Goal: Use online tool/utility: Utilize a website feature to perform a specific function

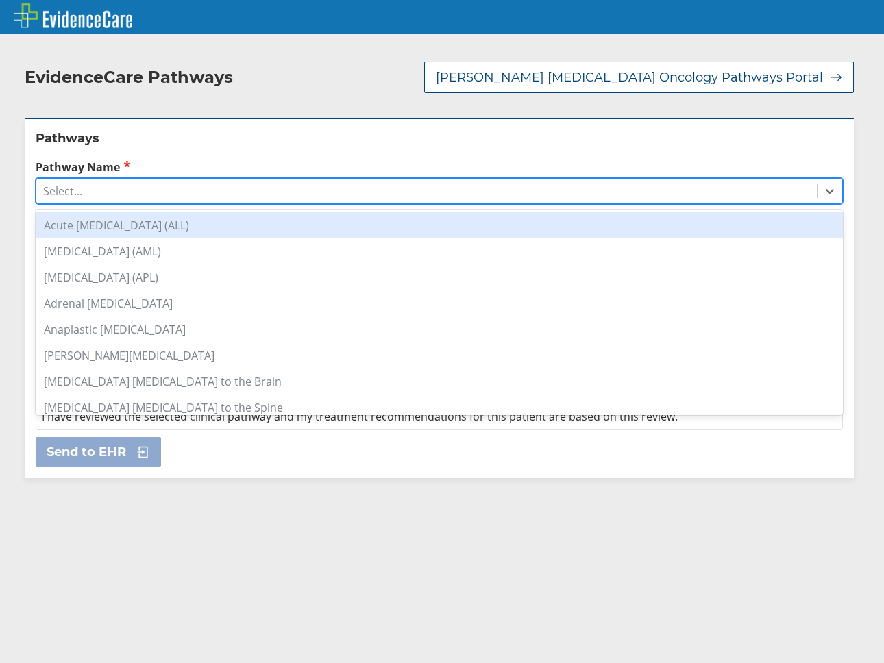
click at [97, 179] on div "Select..." at bounding box center [426, 190] width 780 height 23
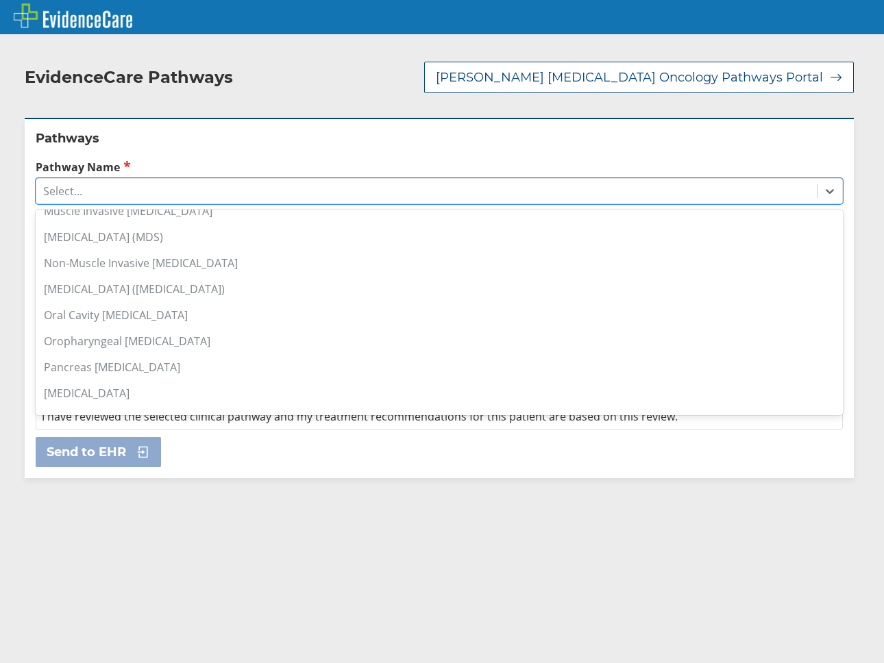
scroll to position [771, 0]
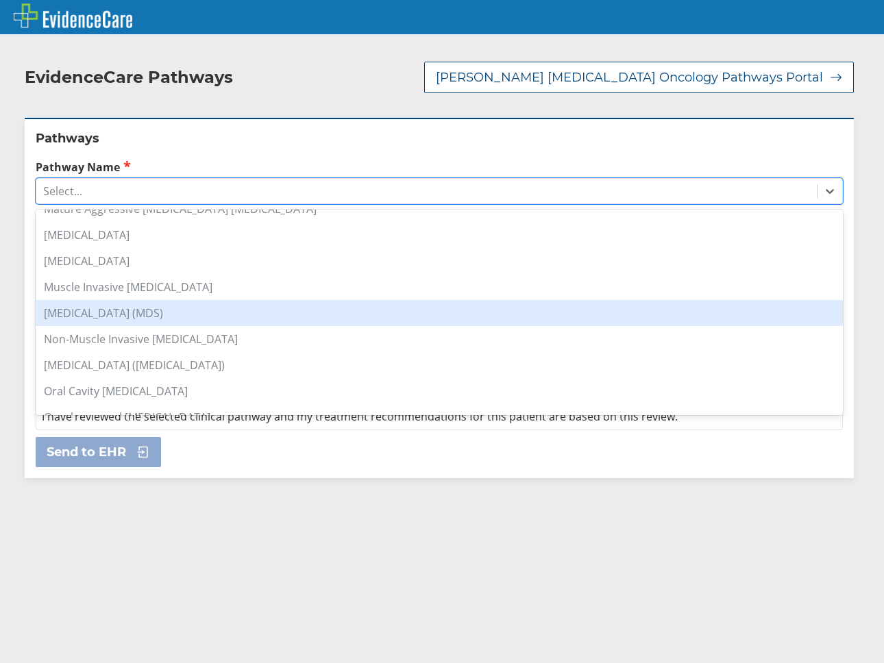
click at [156, 300] on div "[MEDICAL_DATA] (MDS)" at bounding box center [439, 313] width 807 height 26
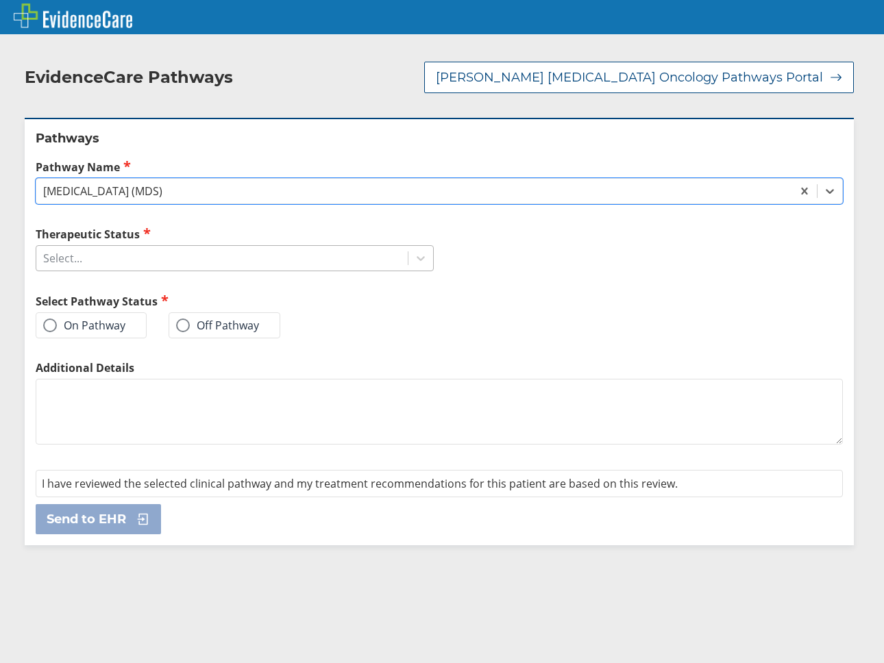
click at [114, 247] on div "Select..." at bounding box center [221, 258] width 371 height 23
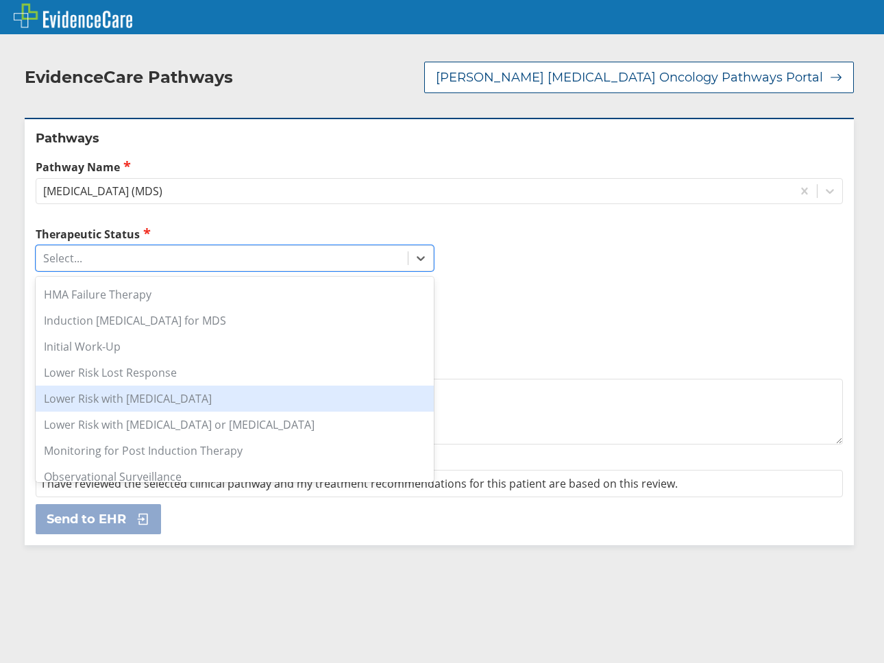
scroll to position [0, 0]
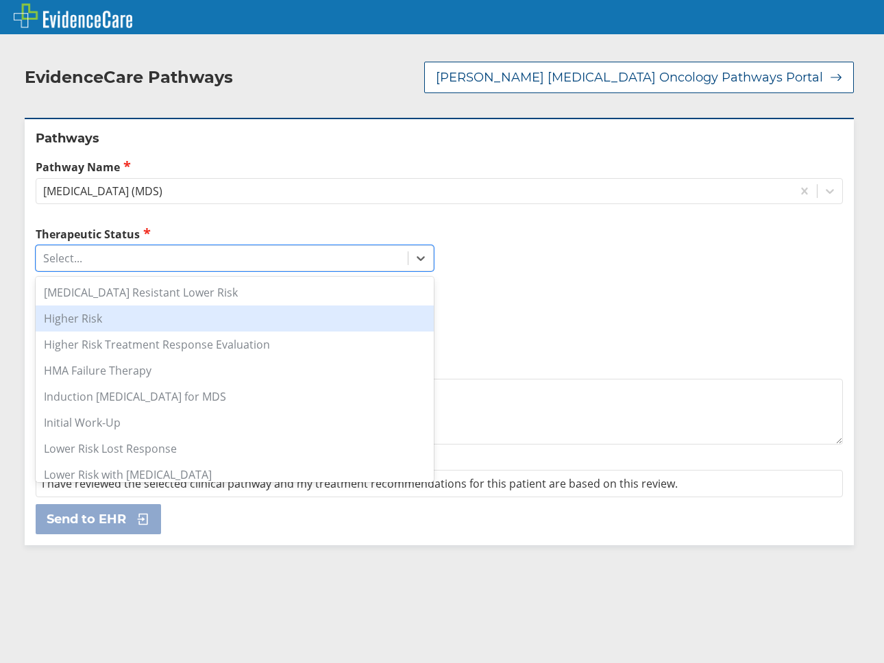
click at [155, 306] on div "Higher Risk" at bounding box center [235, 319] width 398 height 26
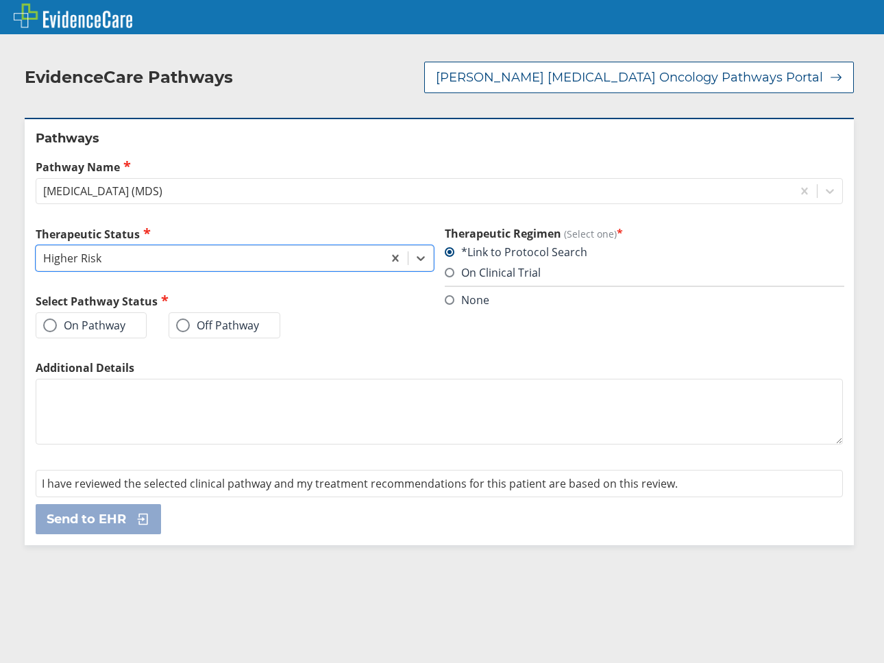
click at [109, 319] on label "On Pathway" at bounding box center [84, 326] width 82 height 14
click at [0, 0] on input "On Pathway" at bounding box center [0, 0] width 0 height 0
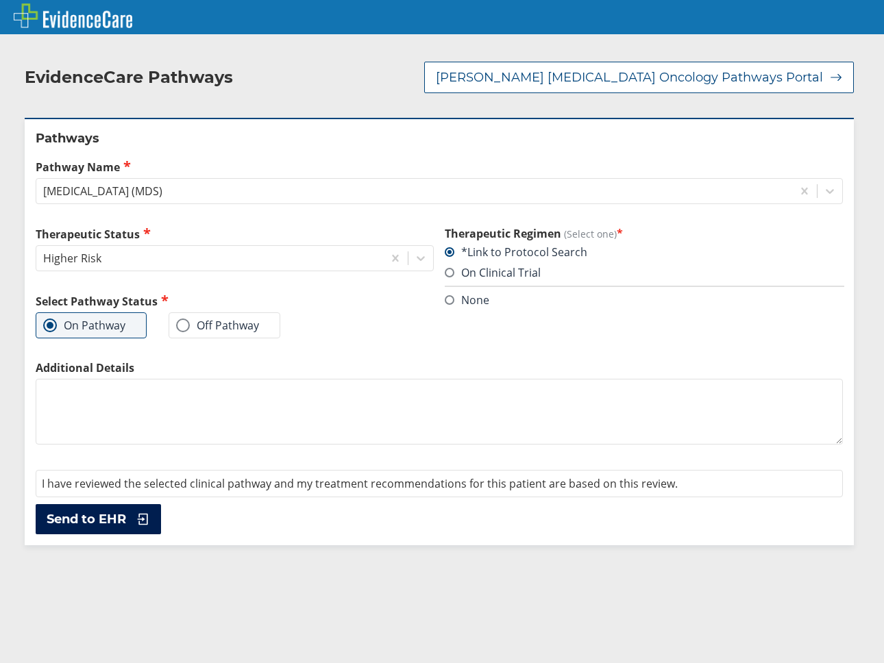
click at [96, 511] on span "Send to EHR" at bounding box center [86, 519] width 79 height 16
